Goal: Task Accomplishment & Management: Manage account settings

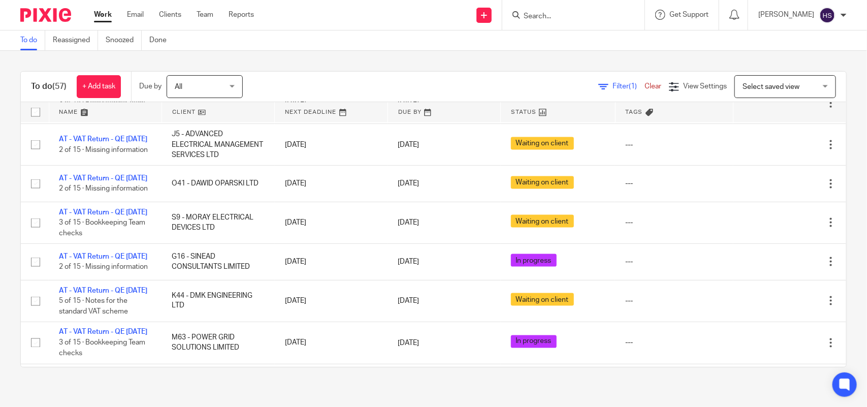
scroll to position [656, 0]
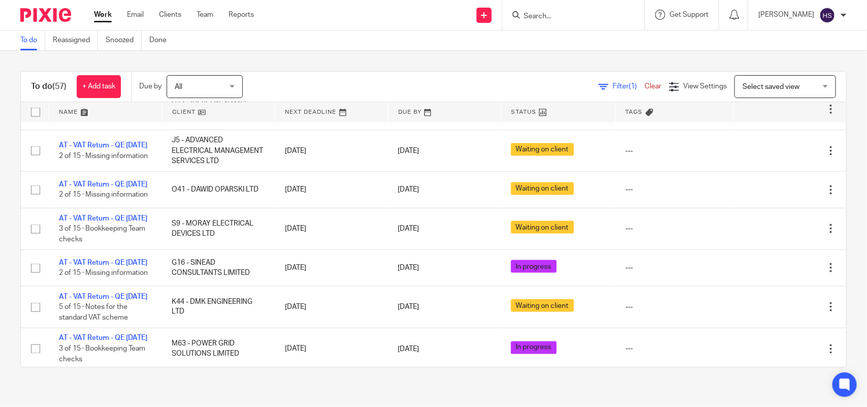
click at [404, 67] on div "To do (57) + Add task Due by All All [DATE] [DATE] This week Next week This mon…" at bounding box center [433, 219] width 867 height 337
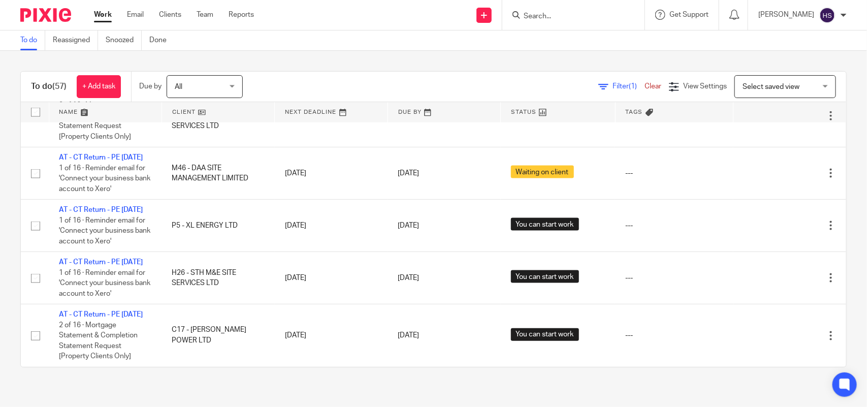
scroll to position [706, 0]
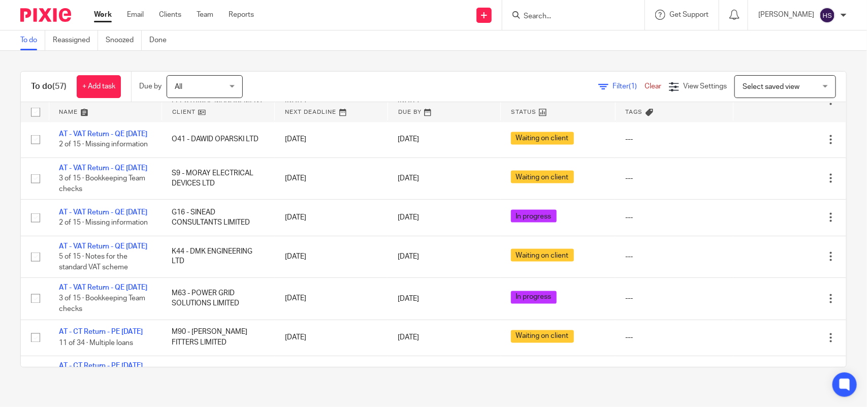
click at [97, 11] on link "Work" at bounding box center [103, 15] width 18 height 10
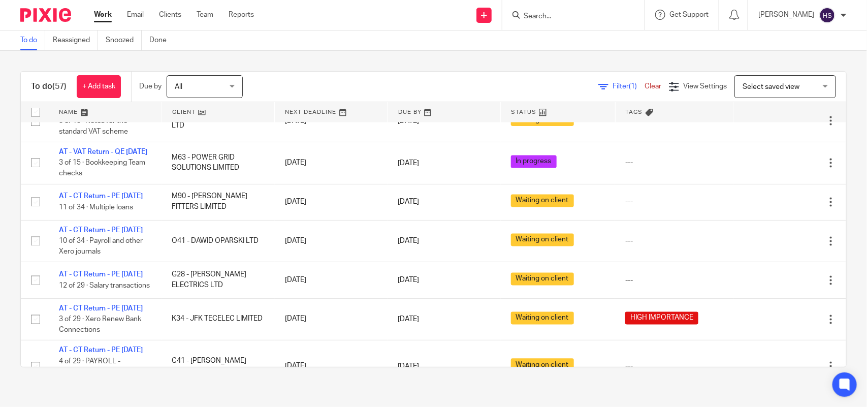
scroll to position [854, 0]
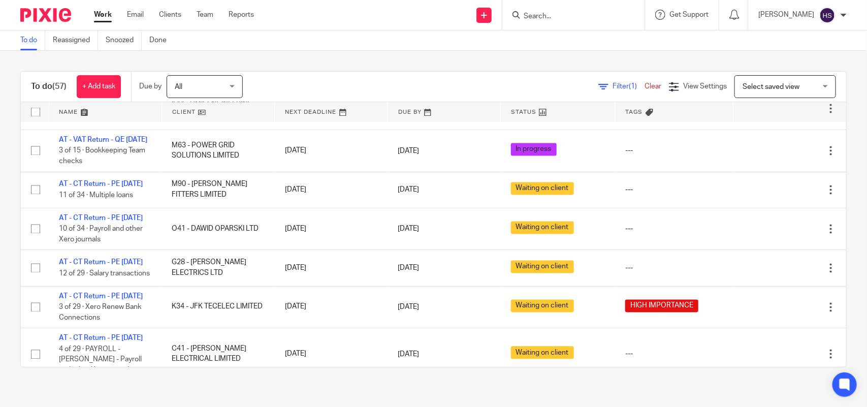
click at [274, 61] on div "To do (57) + Add task Due by All All Today Tomorrow This week Next week This mo…" at bounding box center [433, 219] width 867 height 337
click at [117, 68] on link "AT - VAT Return - QE [DATE]" at bounding box center [103, 64] width 88 height 7
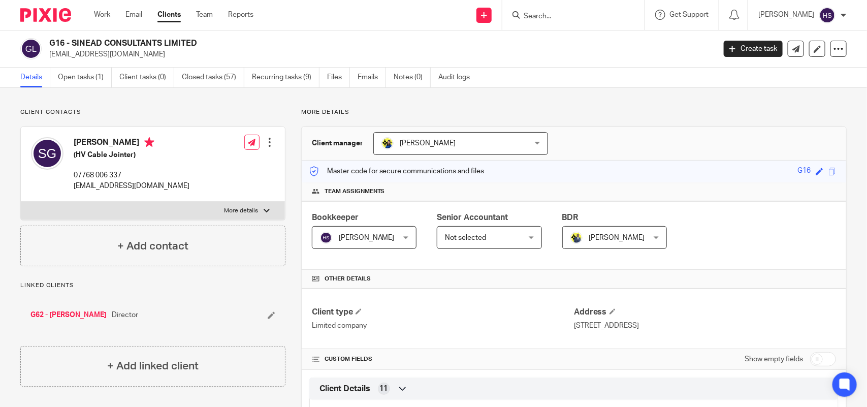
drag, startPoint x: 138, startPoint y: 210, endPoint x: 219, endPoint y: -19, distance: 242.7
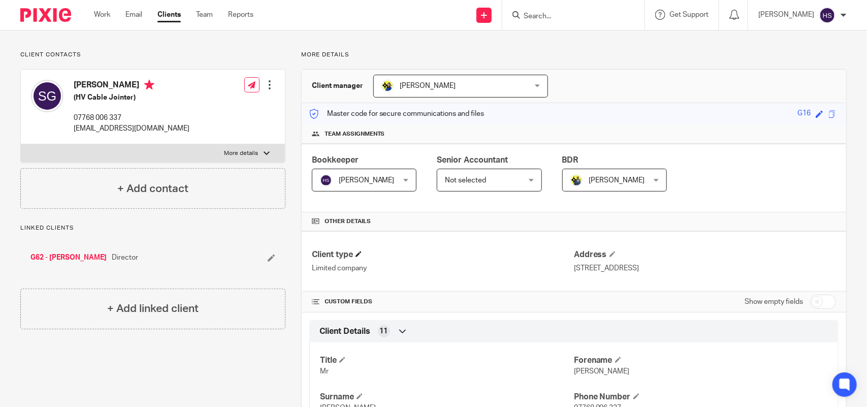
scroll to position [21, 0]
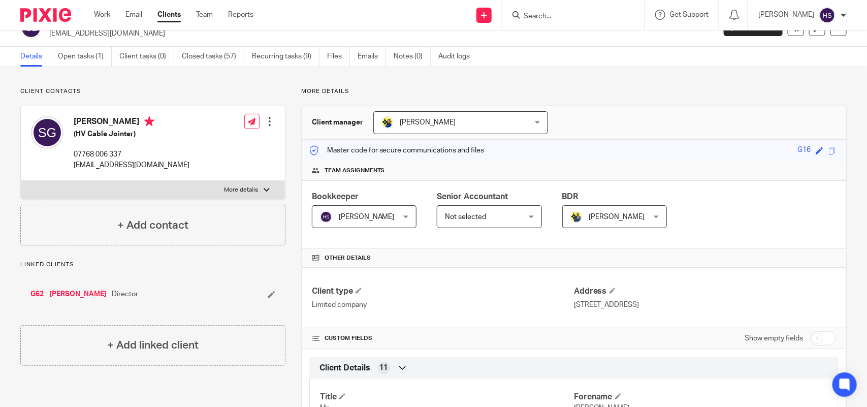
click at [491, 220] on span "Not selected" at bounding box center [483, 216] width 77 height 21
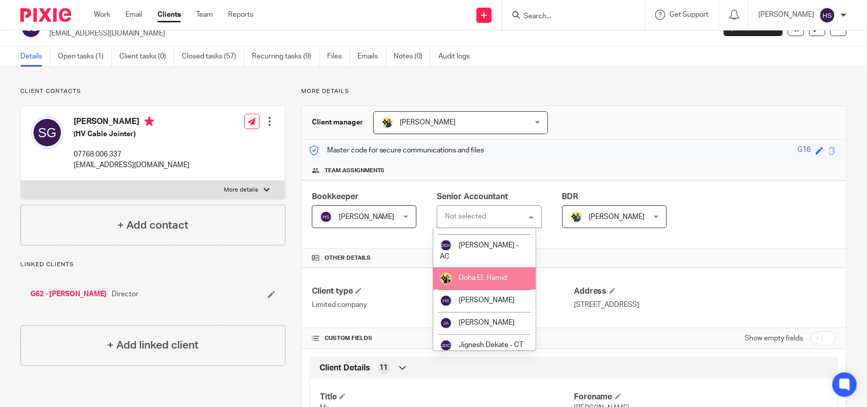
scroll to position [275, 0]
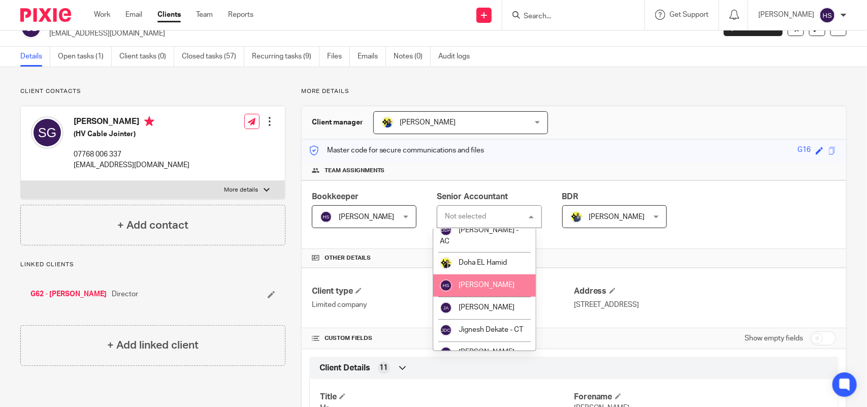
click at [600, 137] on div "Client manager Bobo Lee Bobo Lee Abhay Jayswal Akhil Siby - Billings Anjali Gam…" at bounding box center [574, 123] width 544 height 34
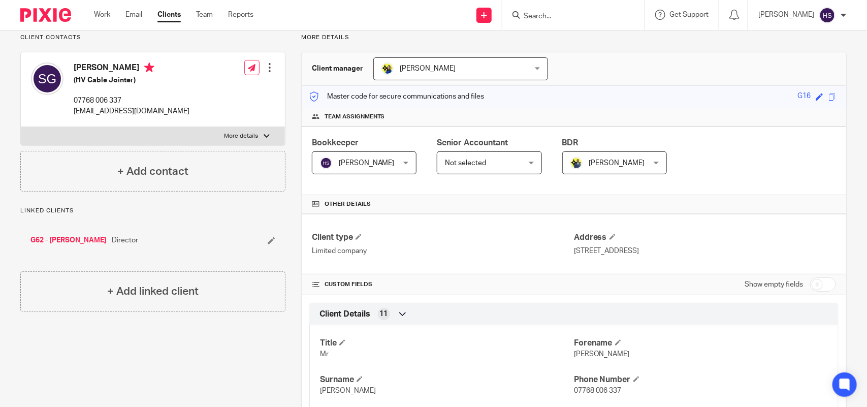
scroll to position [169, 0]
